Goal: Find contact information: Find contact information

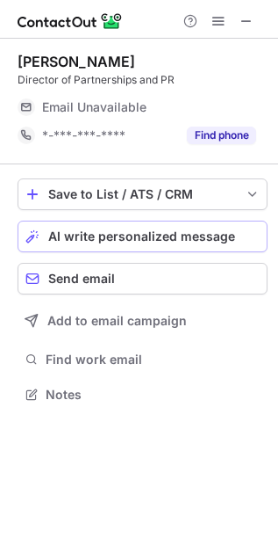
scroll to position [382, 278]
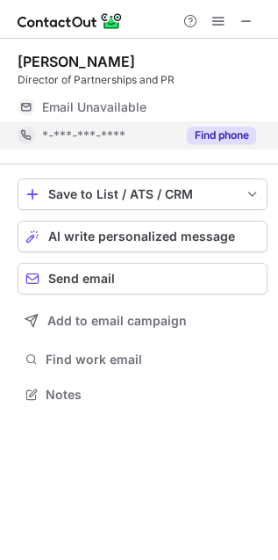
click at [246, 139] on button "Find phone" at bounding box center [221, 136] width 69 height 18
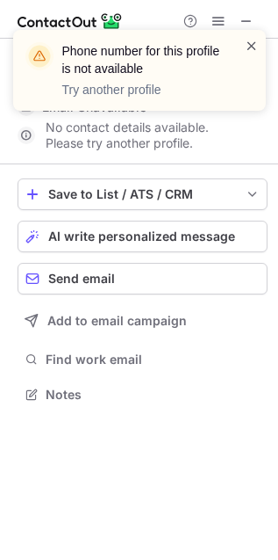
click at [253, 40] on span at bounding box center [252, 46] width 14 height 18
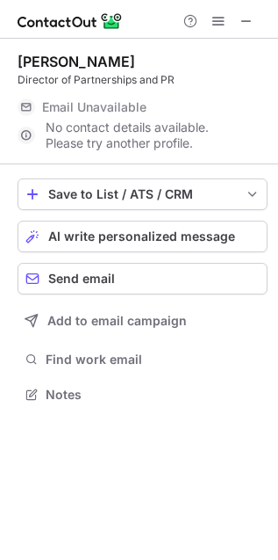
click at [251, 14] on div "Phone number for this profile is not available Try another profile" at bounding box center [139, 29] width 281 height 35
click at [244, 18] on span at bounding box center [247, 21] width 14 height 14
